Goal: Find specific fact

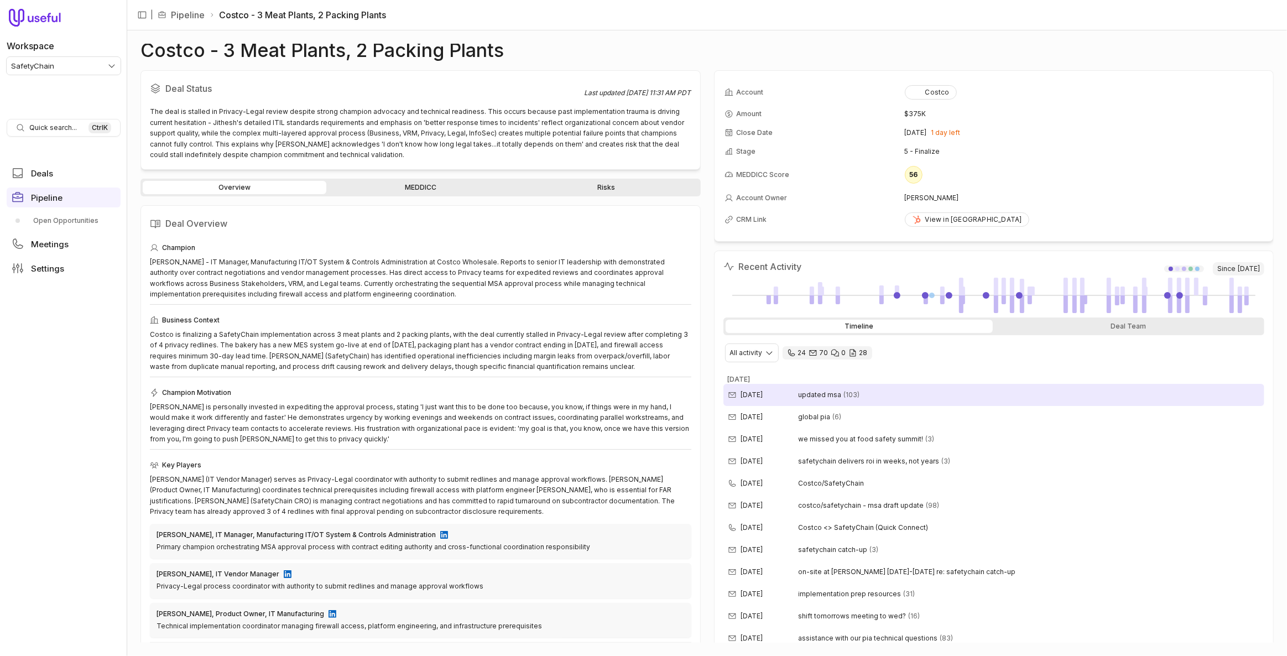
click at [1006, 392] on div "[DATE] updated msa (103)" at bounding box center [995, 395] width 542 height 22
drag, startPoint x: 961, startPoint y: 196, endPoint x: 900, endPoint y: 200, distance: 60.4
click at [900, 200] on tr "Account Owner [PERSON_NAME]" at bounding box center [994, 198] width 539 height 18
copy tr "[PERSON_NAME]"
